Goal: Transaction & Acquisition: Purchase product/service

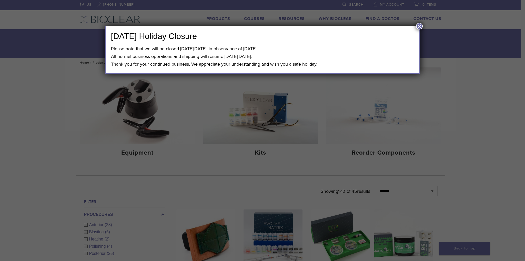
click at [137, 124] on div "Labor Day Holiday Closure Please note that we will be closed on Monday, Septemb…" at bounding box center [262, 130] width 525 height 261
click at [420, 26] on button "×" at bounding box center [419, 26] width 7 height 7
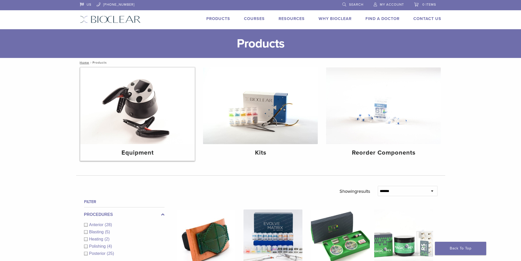
click at [142, 126] on img at bounding box center [137, 105] width 115 height 77
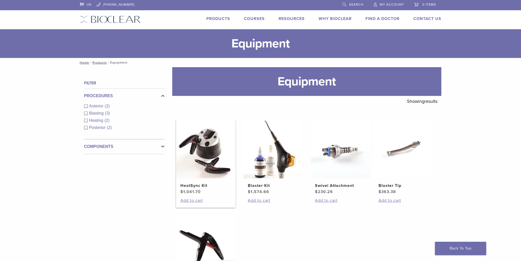
click at [210, 160] on img at bounding box center [205, 149] width 59 height 59
